Goal: Task Accomplishment & Management: Manage account settings

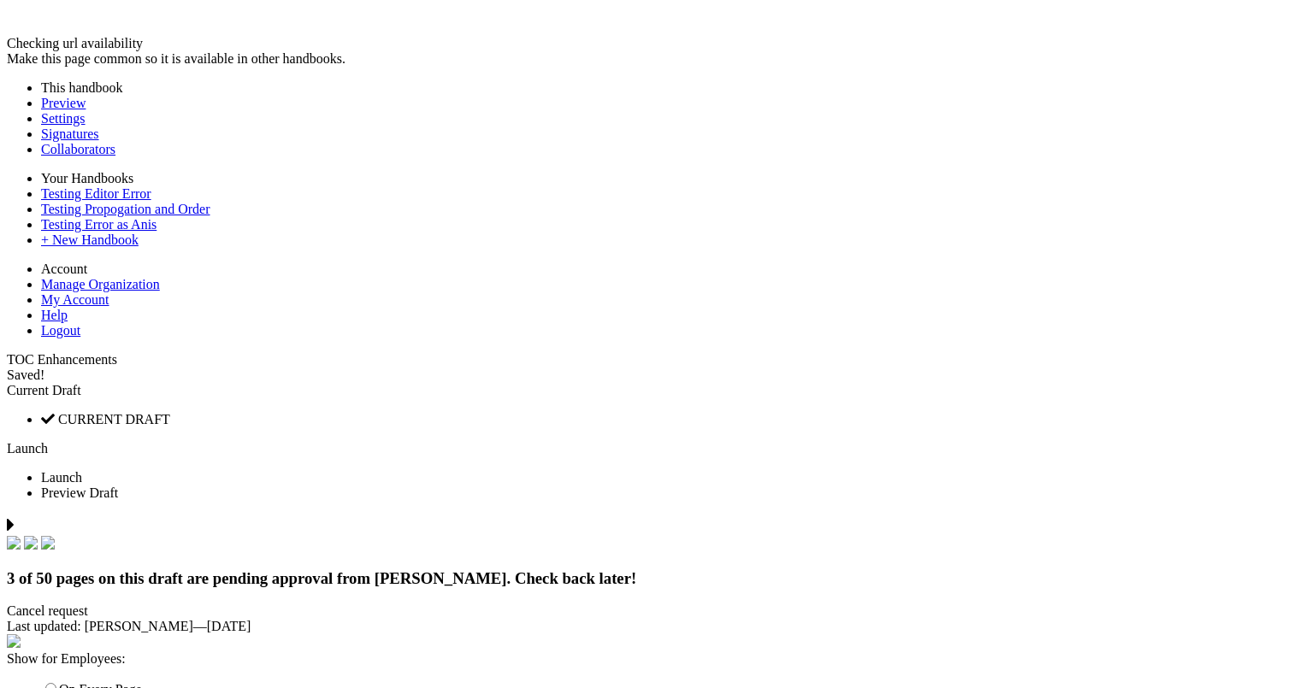
type input "**"
type input "********"
